Goal: Task Accomplishment & Management: Use online tool/utility

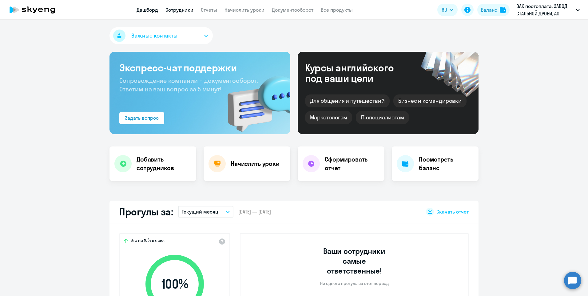
click at [180, 11] on link "Сотрудники" at bounding box center [179, 10] width 28 height 6
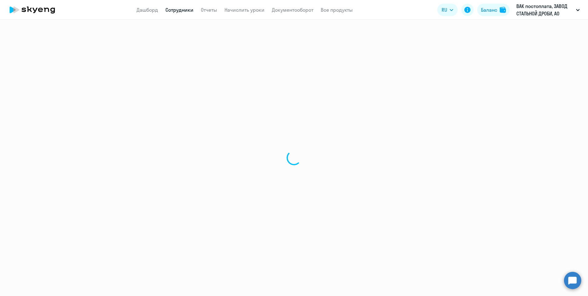
select select "30"
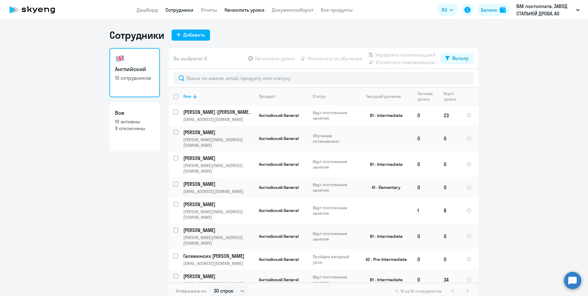
click at [238, 11] on link "Начислить уроки" at bounding box center [244, 10] width 40 height 6
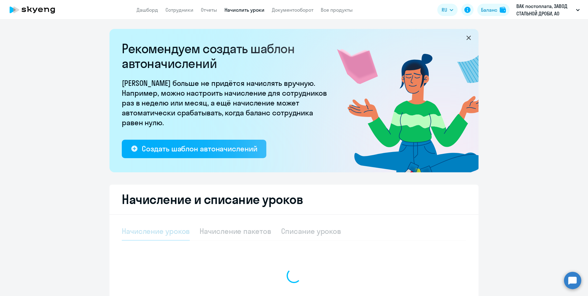
select select "10"
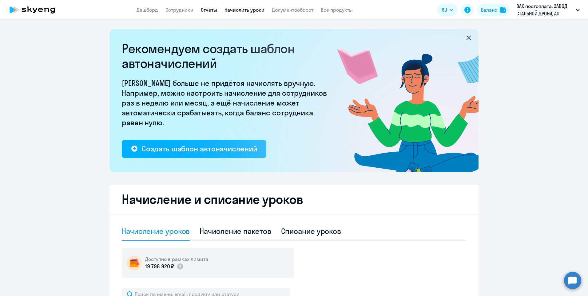
click at [211, 11] on link "Отчеты" at bounding box center [209, 10] width 16 height 6
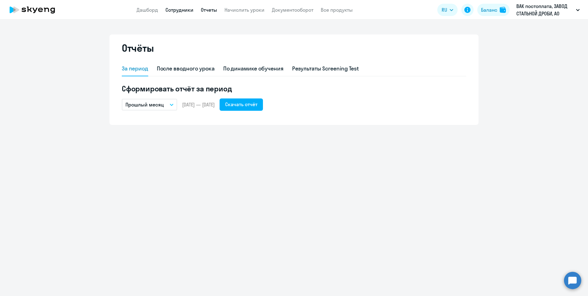
click at [170, 10] on link "Сотрудники" at bounding box center [179, 10] width 28 height 6
select select "30"
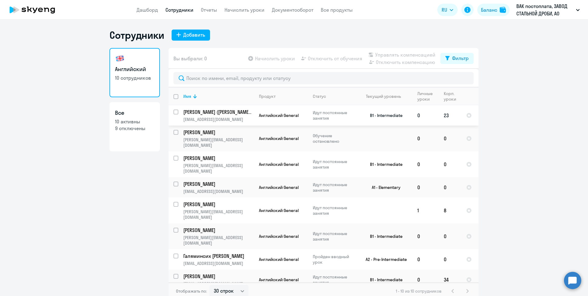
click at [173, 109] on input "select row 14901508" at bounding box center [179, 115] width 12 height 12
checkbox input "true"
click at [342, 62] on span "Отключить от обучения" at bounding box center [335, 58] width 54 height 7
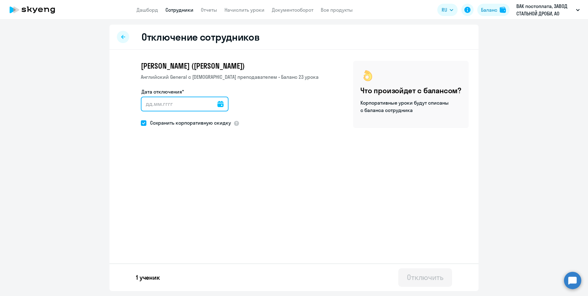
click at [146, 105] on input "Дата отключения*" at bounding box center [185, 104] width 88 height 15
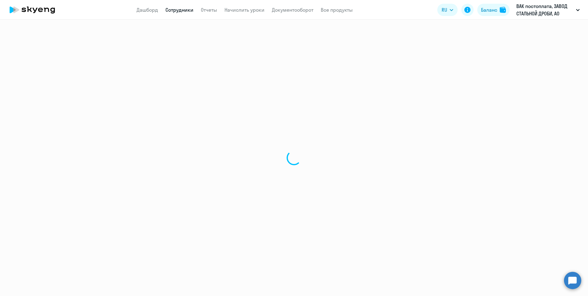
select select "30"
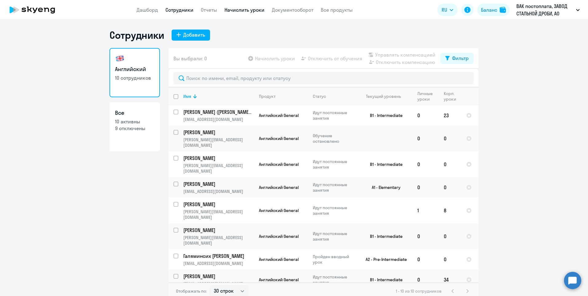
click at [247, 11] on link "Начислить уроки" at bounding box center [244, 10] width 40 height 6
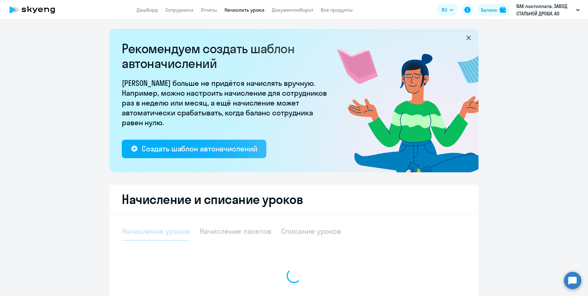
select select "10"
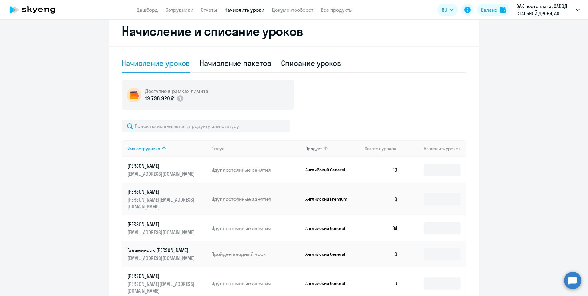
scroll to position [184, 0]
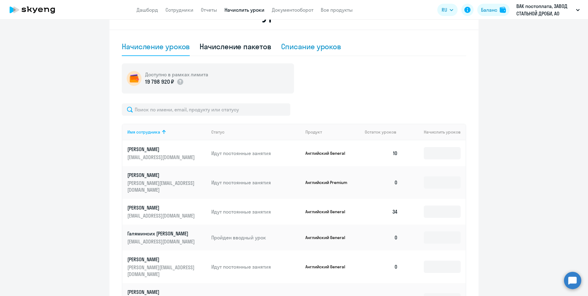
click at [321, 50] on div "Списание уроков" at bounding box center [311, 47] width 60 height 10
select select "10"
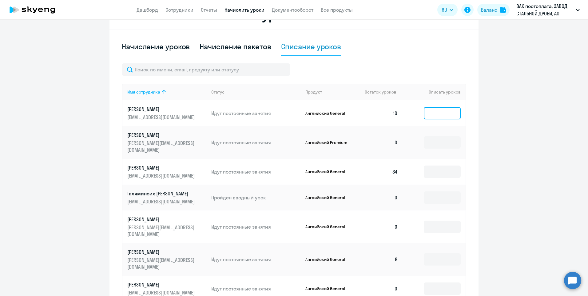
click at [432, 113] on input at bounding box center [442, 113] width 37 height 12
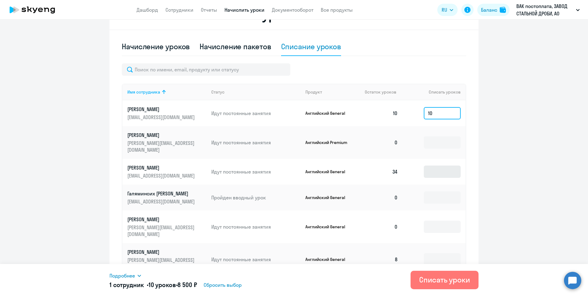
type input "10"
click at [425, 166] on input at bounding box center [442, 171] width 37 height 12
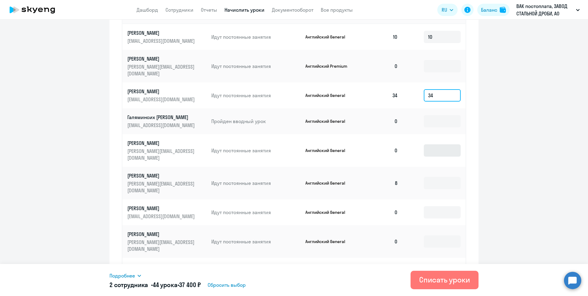
scroll to position [273, 0]
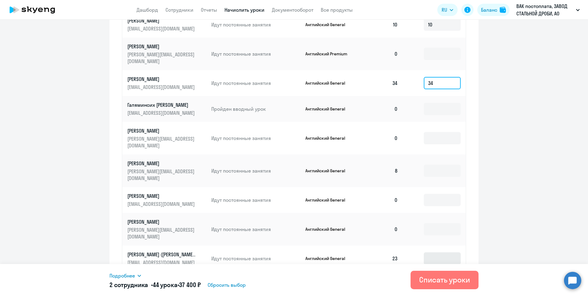
type input "34"
click at [437, 252] on input at bounding box center [442, 258] width 37 height 12
type input "1"
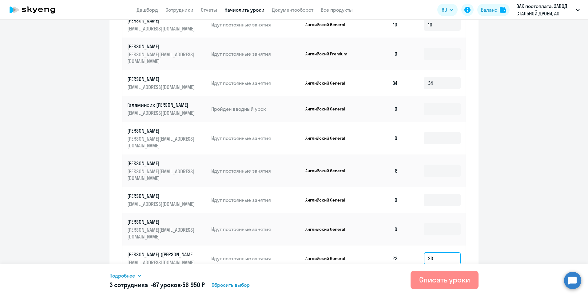
type input "23"
click at [439, 281] on div "Списать уроки" at bounding box center [444, 280] width 51 height 10
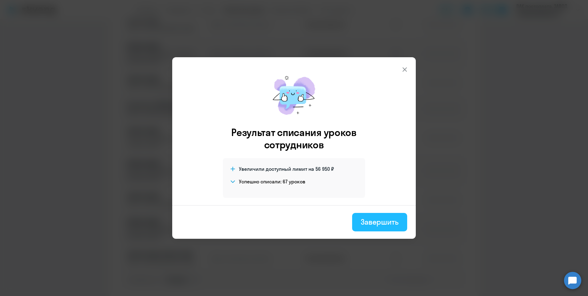
click at [391, 222] on div "Завершить" at bounding box center [380, 222] width 38 height 10
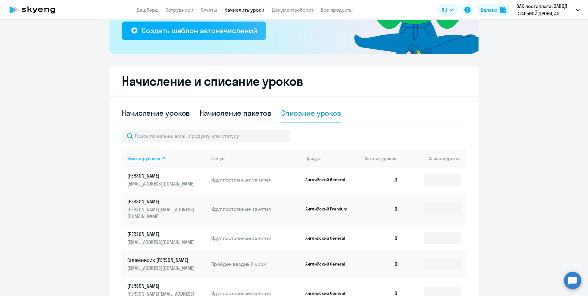
scroll to position [0, 0]
